Goal: Check status: Check status

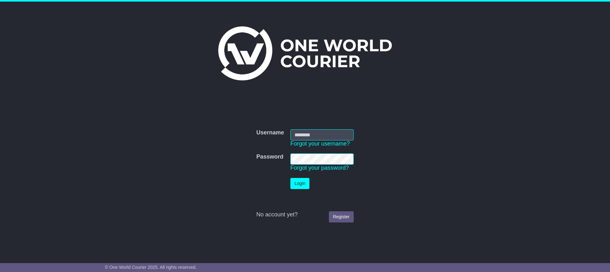
type input "**********"
click at [301, 185] on button "Login" at bounding box center [299, 183] width 19 height 11
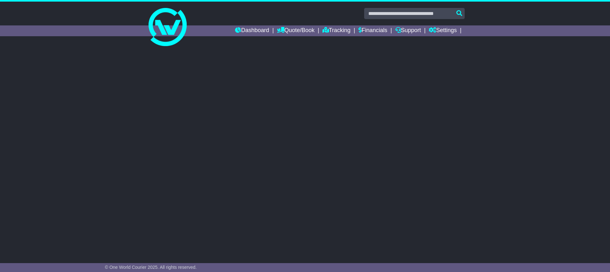
select select "**"
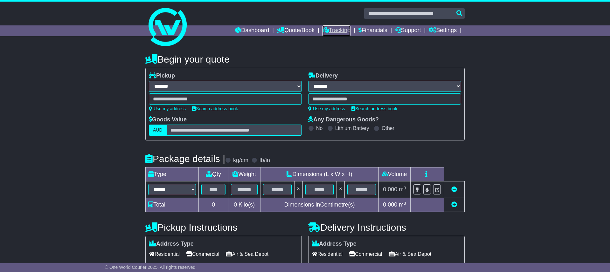
click at [335, 30] on link "Tracking" at bounding box center [336, 30] width 28 height 11
